Goal: Find specific page/section: Find specific page/section

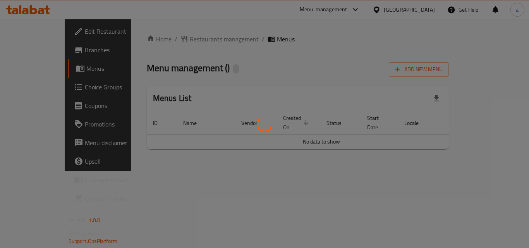
click at [173, 42] on div at bounding box center [264, 124] width 529 height 248
click at [174, 39] on div at bounding box center [264, 124] width 529 height 248
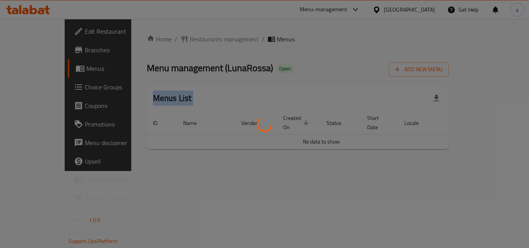
click at [174, 39] on div at bounding box center [264, 124] width 529 height 248
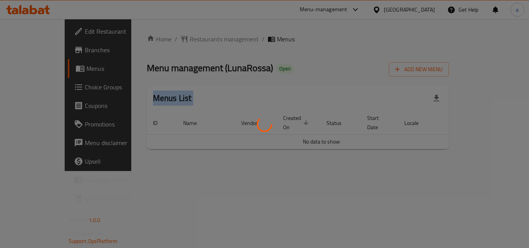
click at [174, 39] on div at bounding box center [264, 124] width 529 height 248
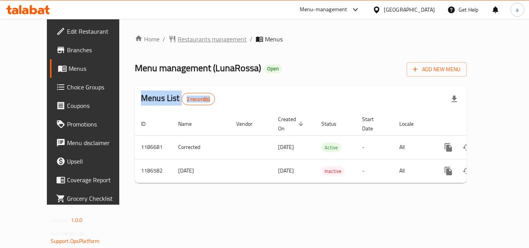
click at [179, 42] on span "Restaurants management" at bounding box center [212, 38] width 69 height 9
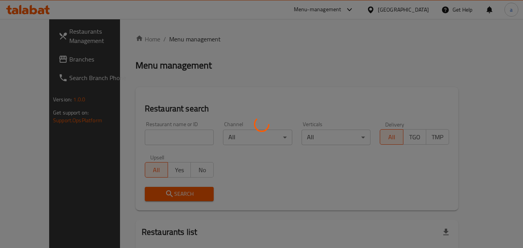
click at [159, 131] on div at bounding box center [261, 124] width 523 height 248
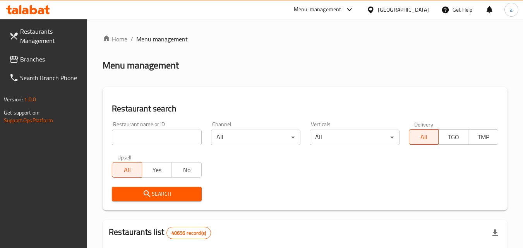
click at [153, 133] on div at bounding box center [261, 124] width 523 height 248
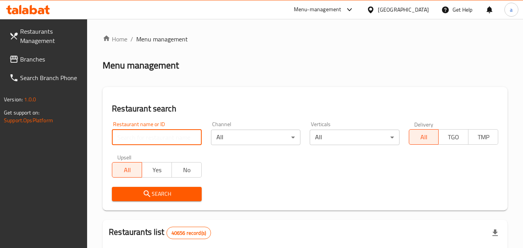
click at [153, 133] on input "search" at bounding box center [156, 137] width 89 height 15
paste input "666738"
type input "666738"
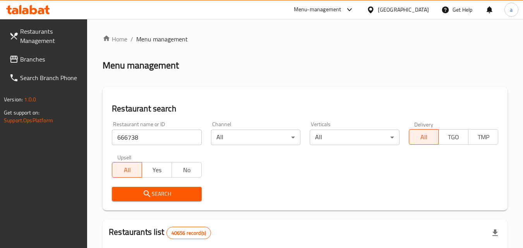
click at [148, 195] on icon "submit" at bounding box center [147, 194] width 7 height 7
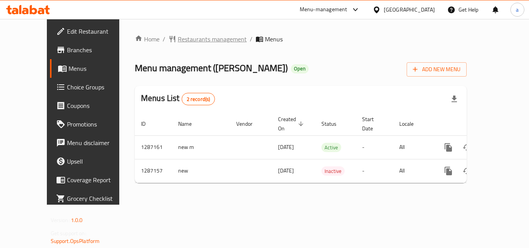
click at [178, 39] on span "Restaurants management" at bounding box center [212, 38] width 69 height 9
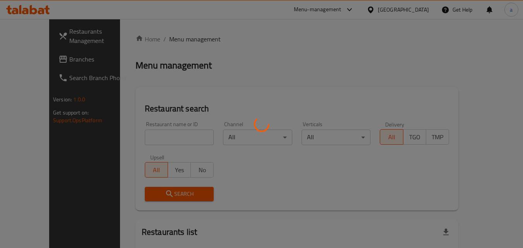
click at [127, 139] on div at bounding box center [261, 124] width 523 height 248
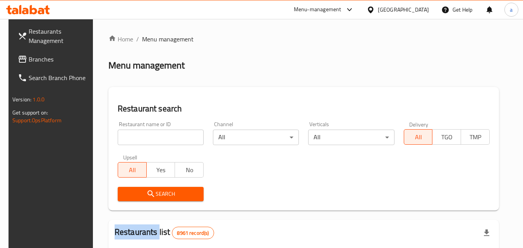
click at [127, 139] on div "Home / Menu management Menu management Restaurant search Restaurant name or ID …" at bounding box center [303, 250] width 391 height 433
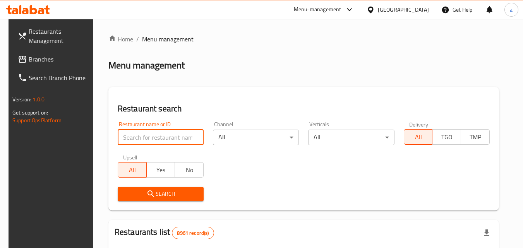
click at [127, 139] on input "search" at bounding box center [161, 137] width 86 height 15
paste input "696575"
type input "696575"
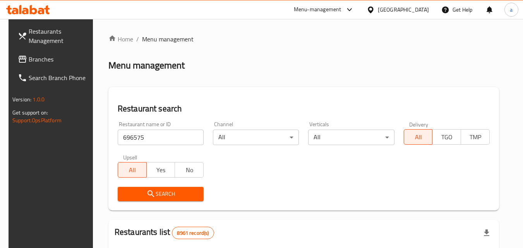
click at [136, 198] on span "Search" at bounding box center [161, 194] width 74 height 10
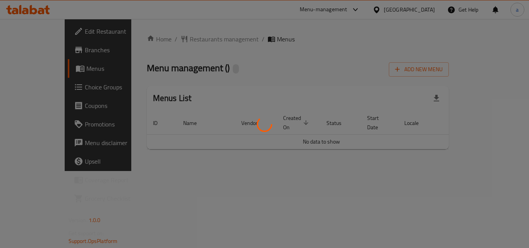
click at [191, 40] on div at bounding box center [264, 124] width 529 height 248
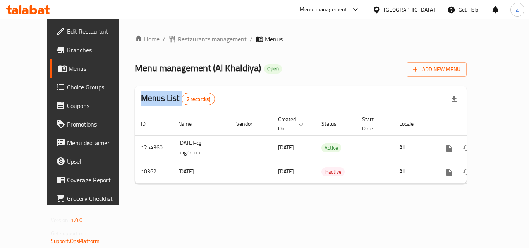
click at [191, 40] on div at bounding box center [264, 124] width 529 height 248
click at [191, 40] on span "Restaurants management" at bounding box center [212, 38] width 69 height 9
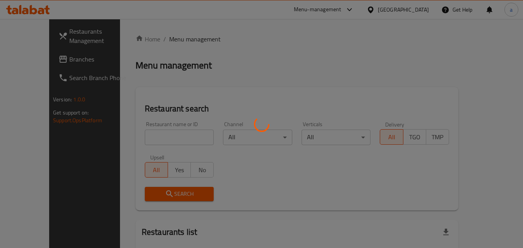
click at [144, 138] on div at bounding box center [261, 124] width 523 height 248
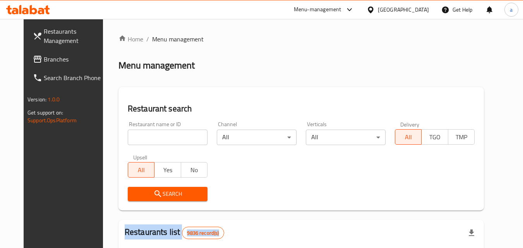
click at [144, 138] on div at bounding box center [261, 124] width 523 height 248
click at [144, 138] on div "Home / Menu management Menu management Restaurant search Restaurant name or ID …" at bounding box center [302, 245] width 366 height 423
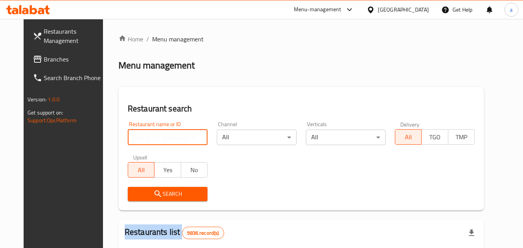
click at [144, 138] on input "search" at bounding box center [168, 137] width 80 height 15
paste input "6355"
type input "6355"
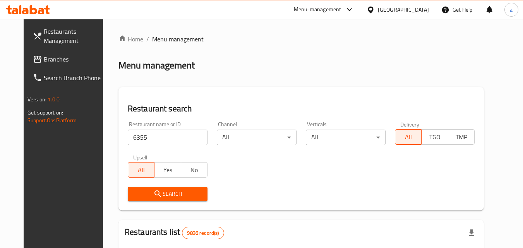
click at [155, 191] on span "Search" at bounding box center [167, 194] width 67 height 10
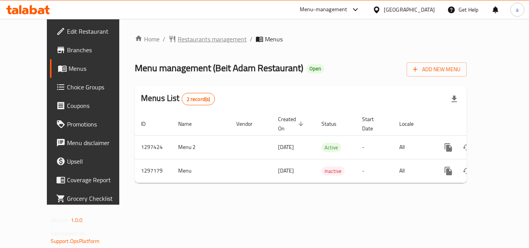
click at [178, 38] on span "Restaurants management" at bounding box center [212, 38] width 69 height 9
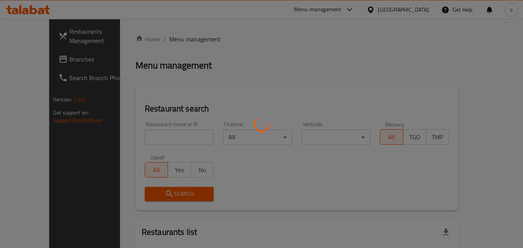
click at [147, 135] on div at bounding box center [261, 124] width 523 height 248
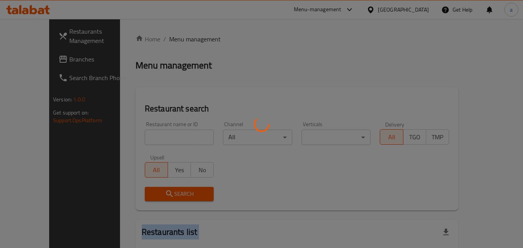
click at [147, 135] on div at bounding box center [261, 124] width 523 height 248
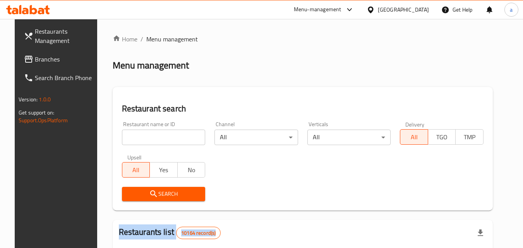
click at [147, 135] on div at bounding box center [261, 124] width 523 height 248
click at [147, 135] on input "search" at bounding box center [164, 137] width 84 height 15
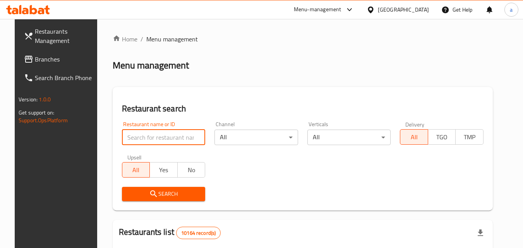
click at [147, 135] on input "search" at bounding box center [164, 137] width 84 height 15
paste input "700402"
type input "700402"
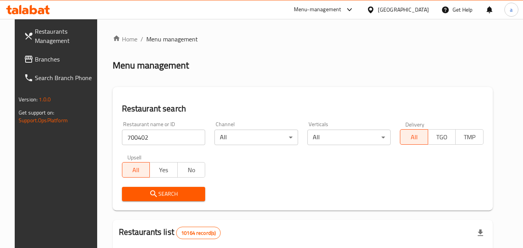
click at [139, 195] on span "Search" at bounding box center [163, 194] width 71 height 10
